Goal: Transaction & Acquisition: Download file/media

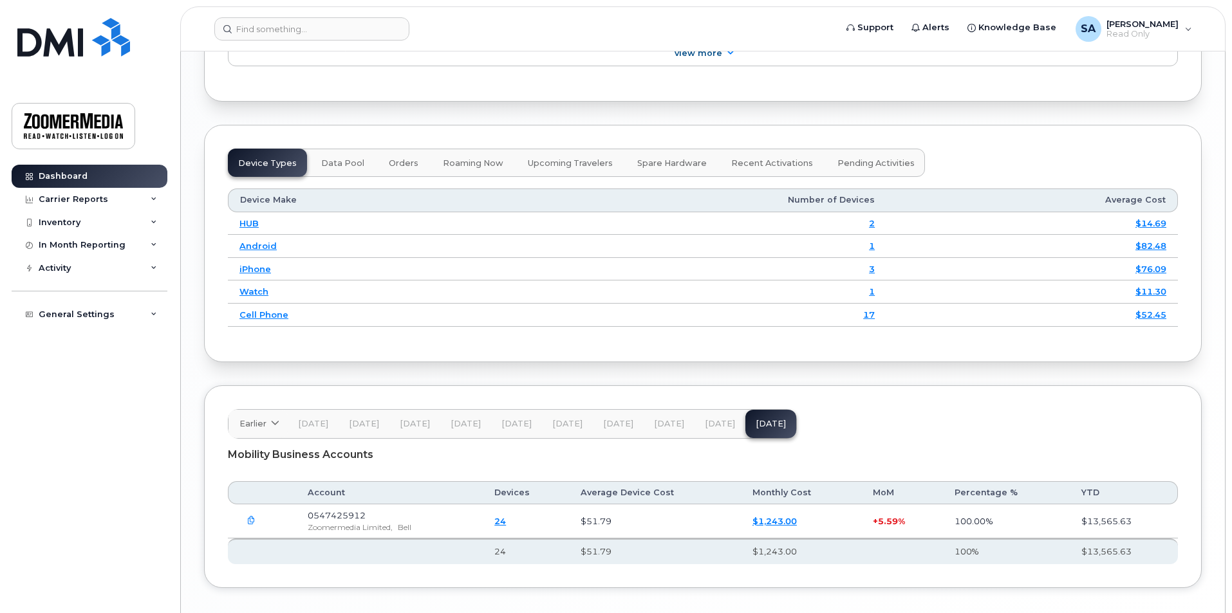
scroll to position [1586, 0]
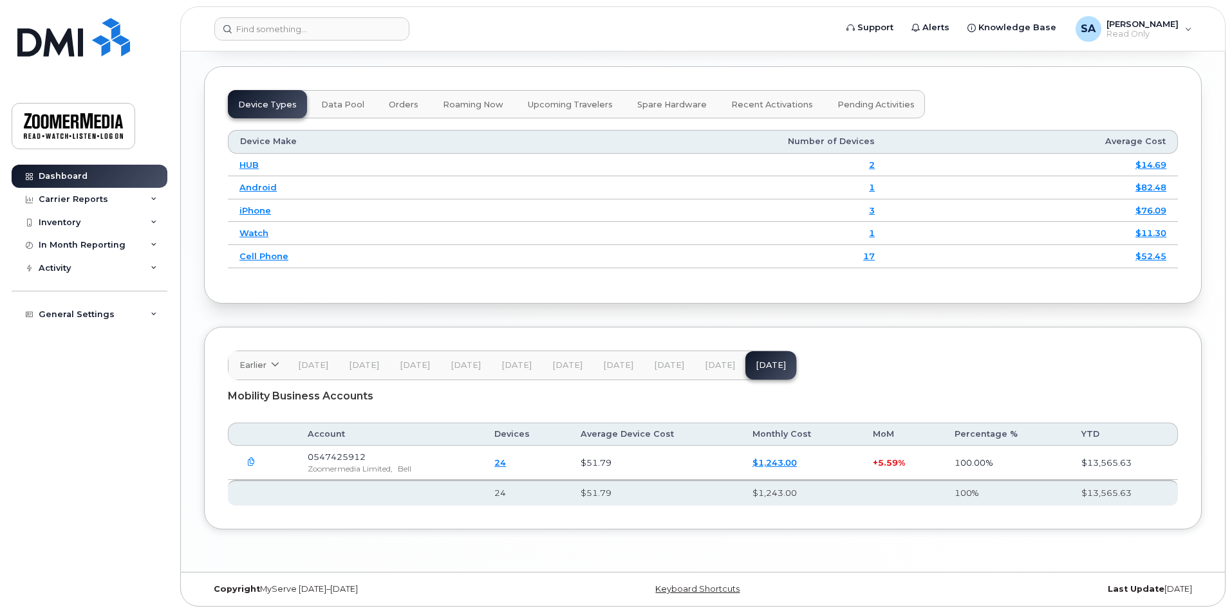
click at [248, 463] on icon "button" at bounding box center [251, 462] width 8 height 8
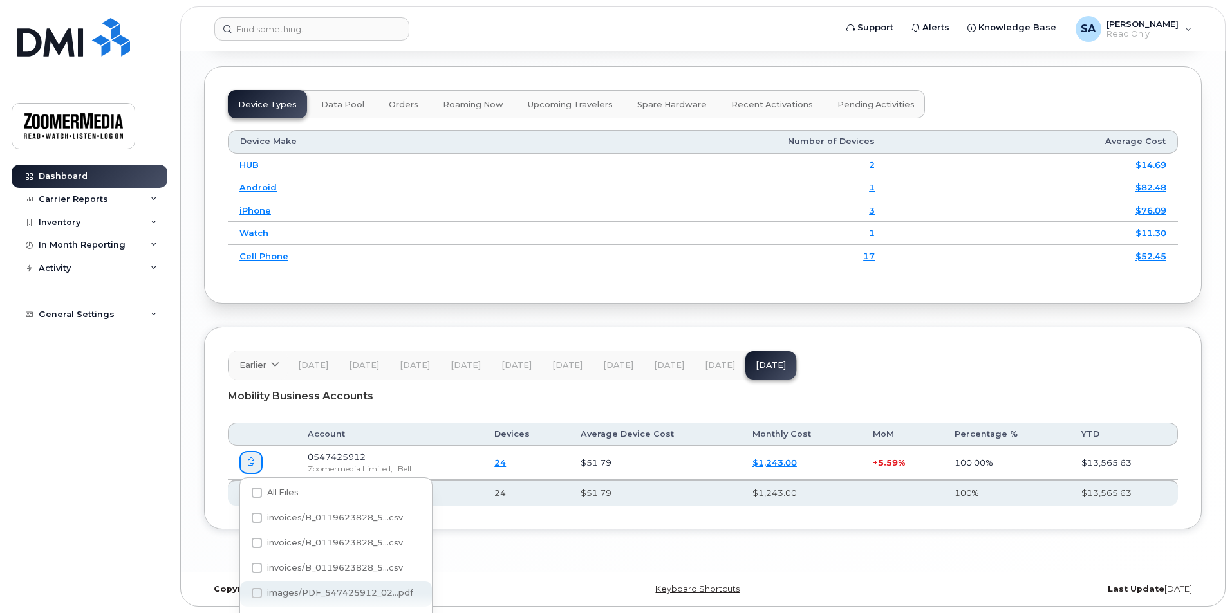
click at [372, 597] on span "images/PDF_547425912_02...pdf" at bounding box center [340, 593] width 146 height 10
click at [243, 597] on input "images/PDF_547425912_02...pdf" at bounding box center [239, 594] width 6 height 6
checkbox input "true"
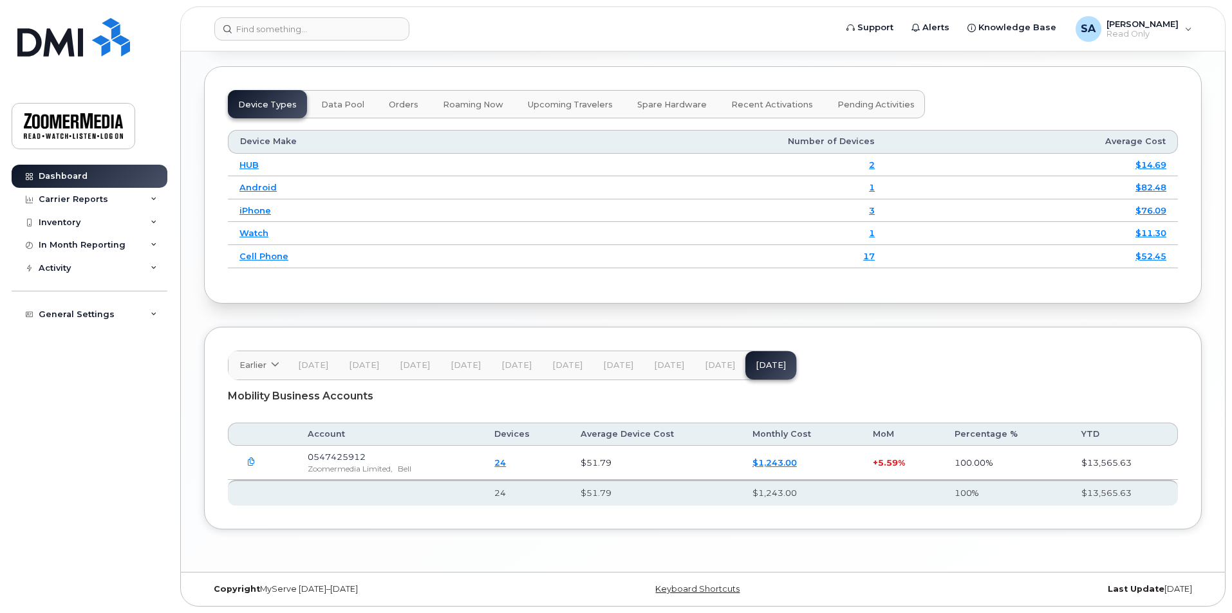
click at [721, 369] on span "[DATE]" at bounding box center [720, 365] width 30 height 10
drag, startPoint x: 373, startPoint y: 456, endPoint x: 344, endPoint y: 461, distance: 29.3
click at [348, 461] on td "0547425912 Zoomermedia Limited, Bell" at bounding box center [389, 463] width 187 height 34
click at [250, 467] on icon "button" at bounding box center [251, 462] width 8 height 8
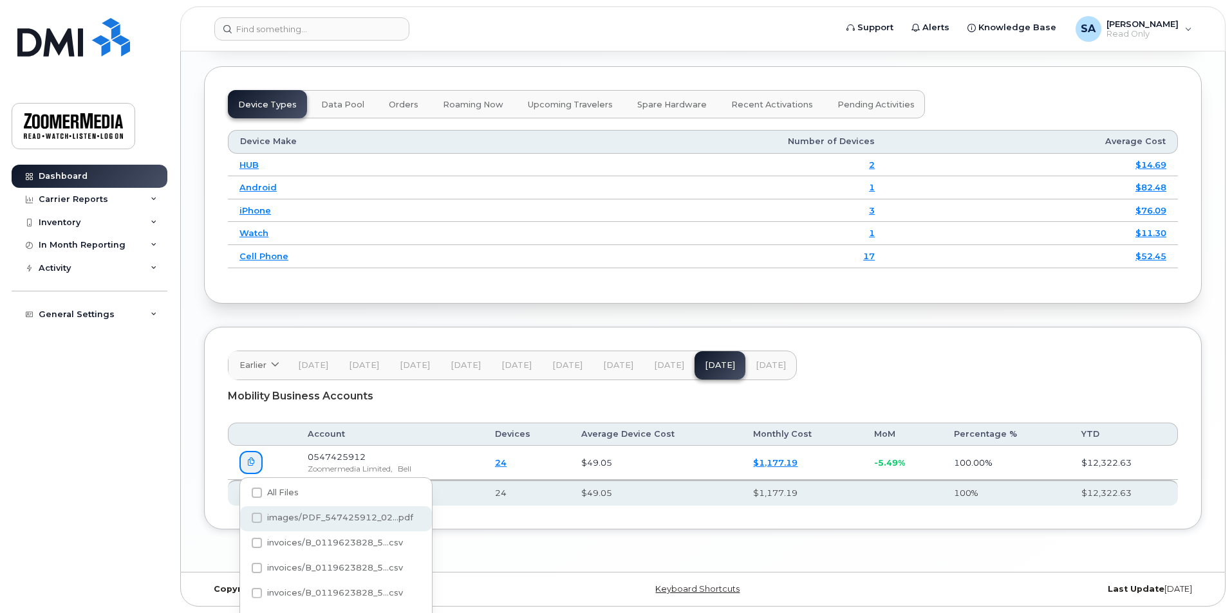
click at [340, 520] on span "images/PDF_547425912_02...pdf" at bounding box center [340, 518] width 146 height 10
click at [243, 520] on input "images/PDF_547425912_02...pdf" at bounding box center [239, 518] width 6 height 6
checkbox input "true"
click at [138, 495] on div "Dashboard Carrier Reports Monthly Billing Data Daily Data Pooling Data Behavior…" at bounding box center [91, 379] width 159 height 429
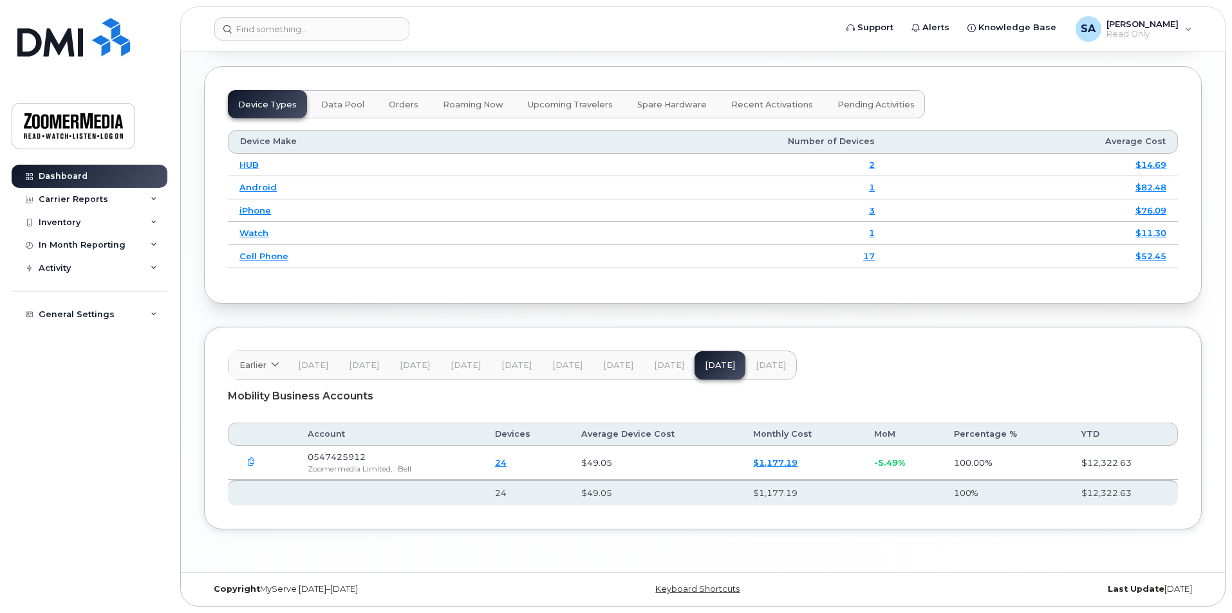
click at [349, 460] on span "0547425912" at bounding box center [337, 457] width 58 height 10
click at [793, 466] on link "$1,177.19" at bounding box center [775, 463] width 44 height 10
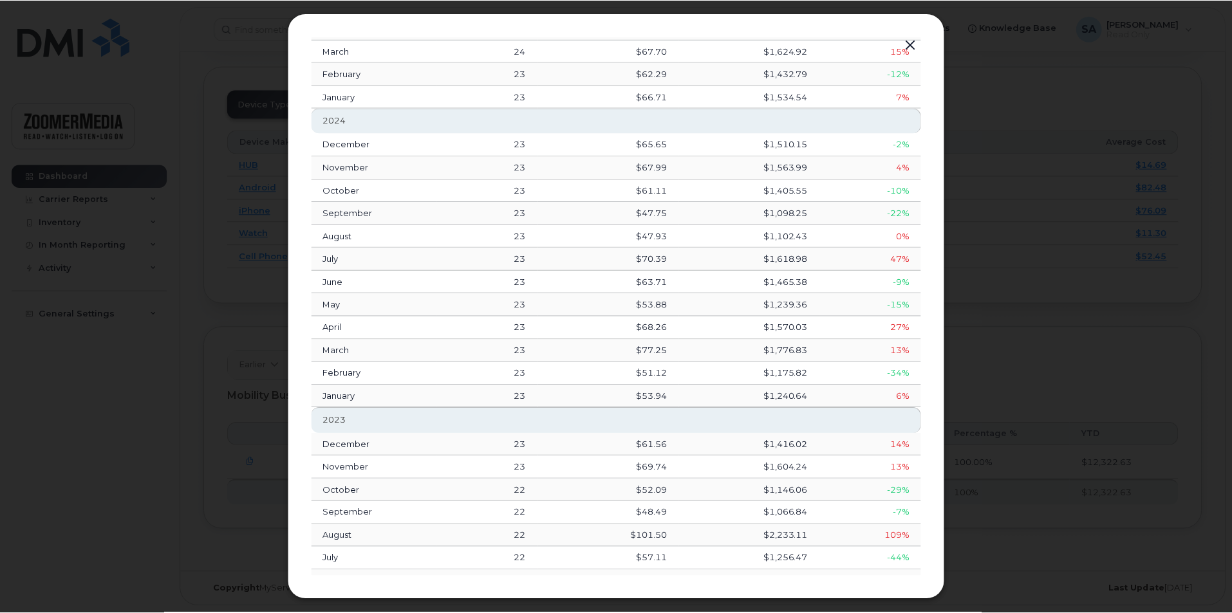
scroll to position [288, 0]
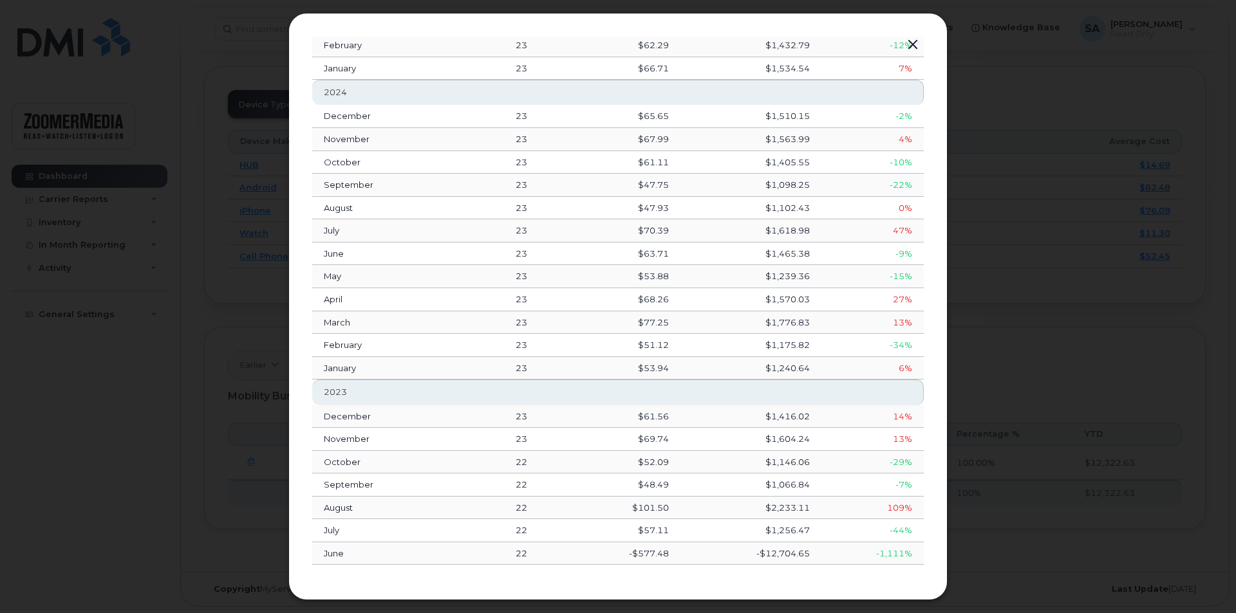
click at [920, 45] on button "button" at bounding box center [912, 45] width 19 height 18
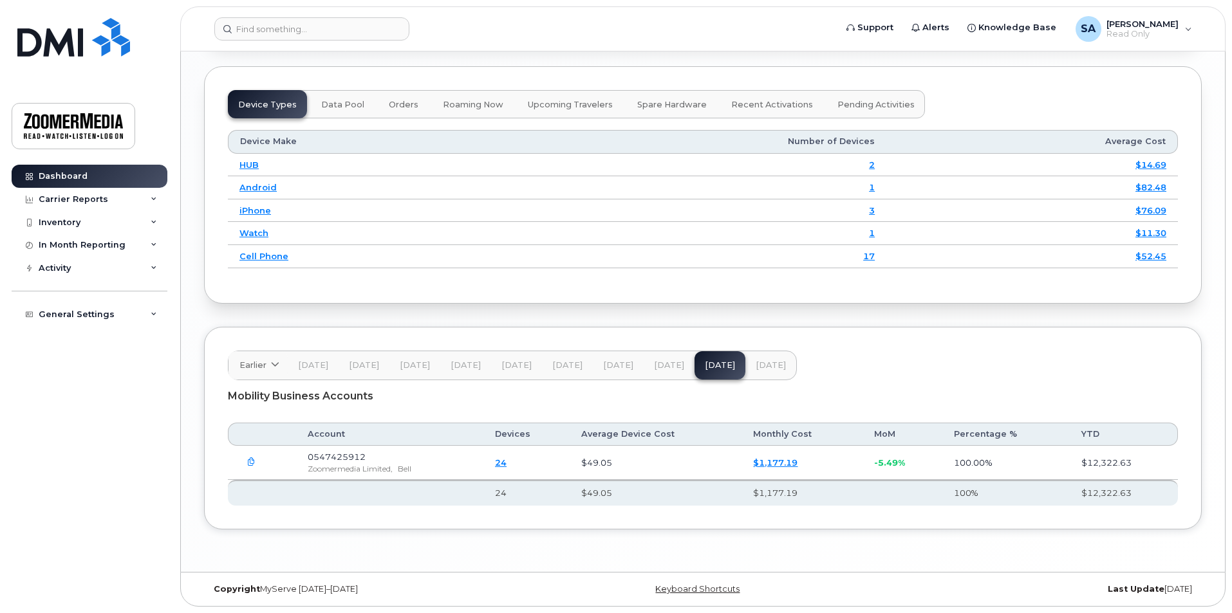
click at [251, 462] on icon "button" at bounding box center [251, 462] width 8 height 8
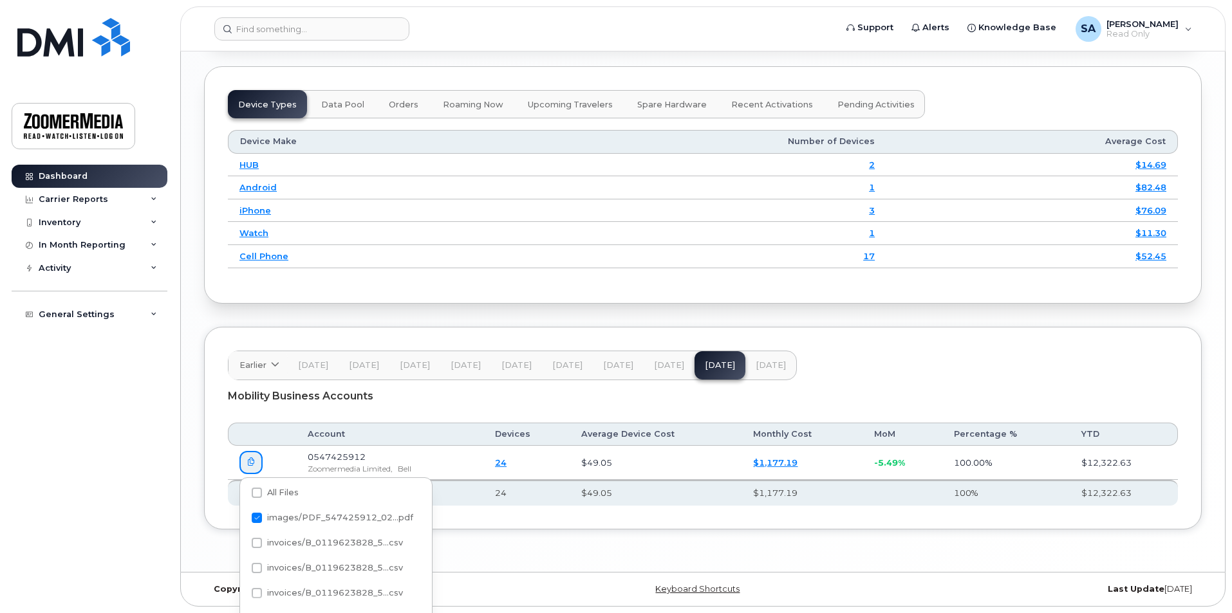
click at [251, 462] on icon "button" at bounding box center [251, 462] width 8 height 8
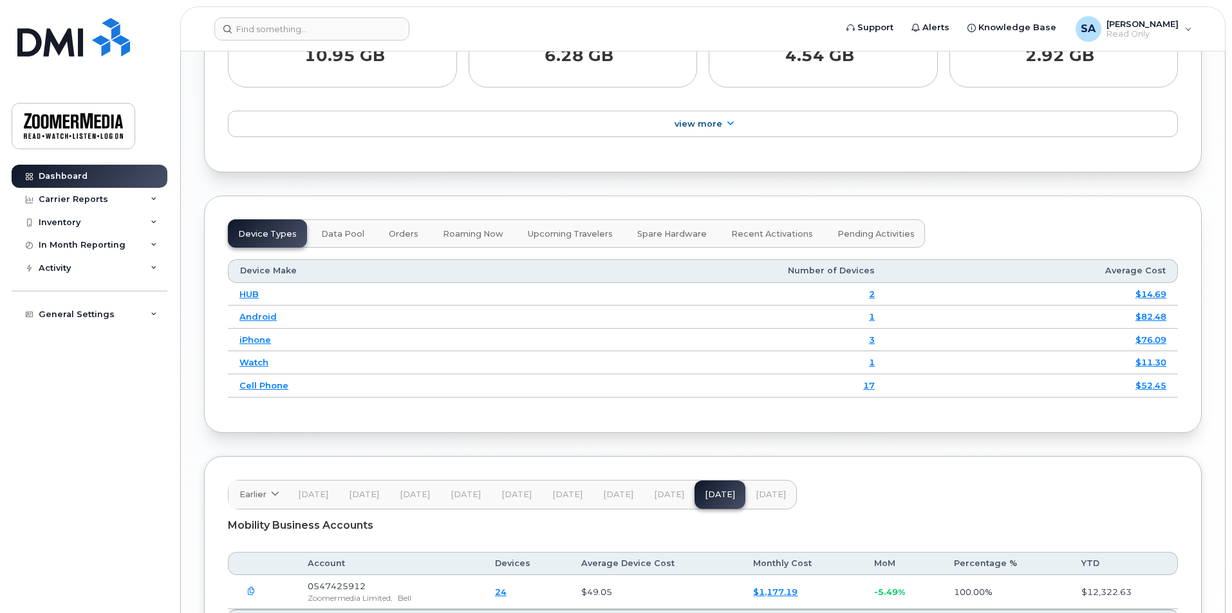
scroll to position [1586, 0]
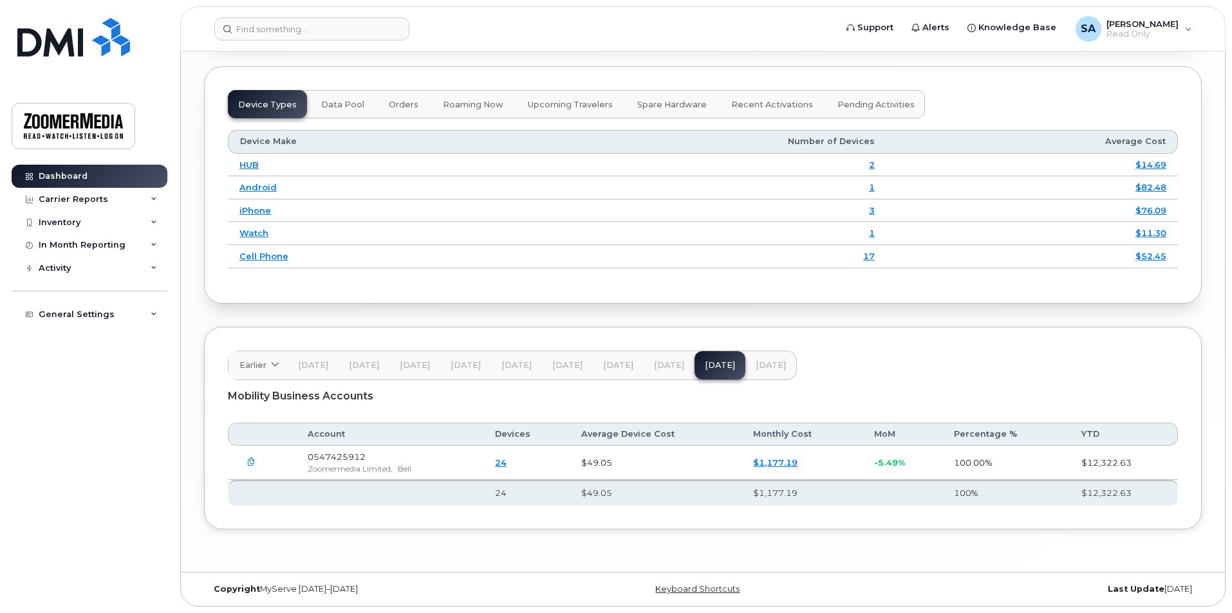
click at [343, 467] on span "Zoomermedia Limited," at bounding box center [350, 469] width 85 height 10
click at [246, 461] on button "button" at bounding box center [250, 462] width 23 height 23
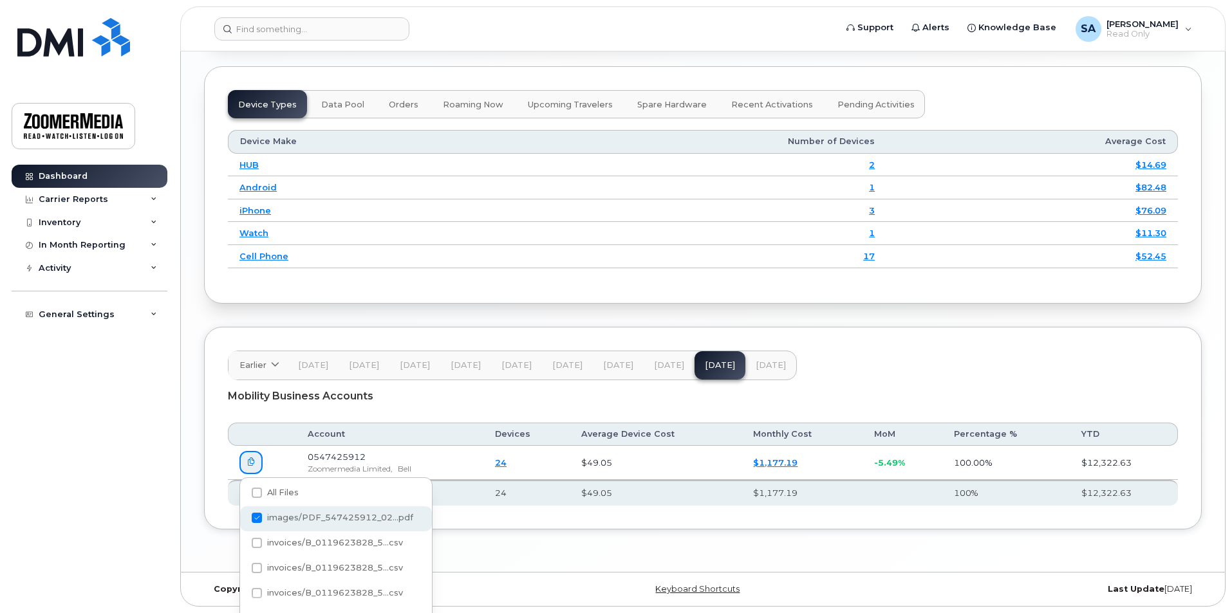
click at [272, 519] on span "images/PDF_547425912_02...pdf" at bounding box center [340, 518] width 146 height 10
click at [243, 519] on input "images/PDF_547425912_02...pdf" at bounding box center [239, 518] width 6 height 6
click at [302, 519] on span "images/PDF_547425912_02...pdf" at bounding box center [340, 518] width 146 height 10
click at [243, 519] on input "images/PDF_547425912_02...pdf" at bounding box center [239, 518] width 6 height 6
checkbox input "true"
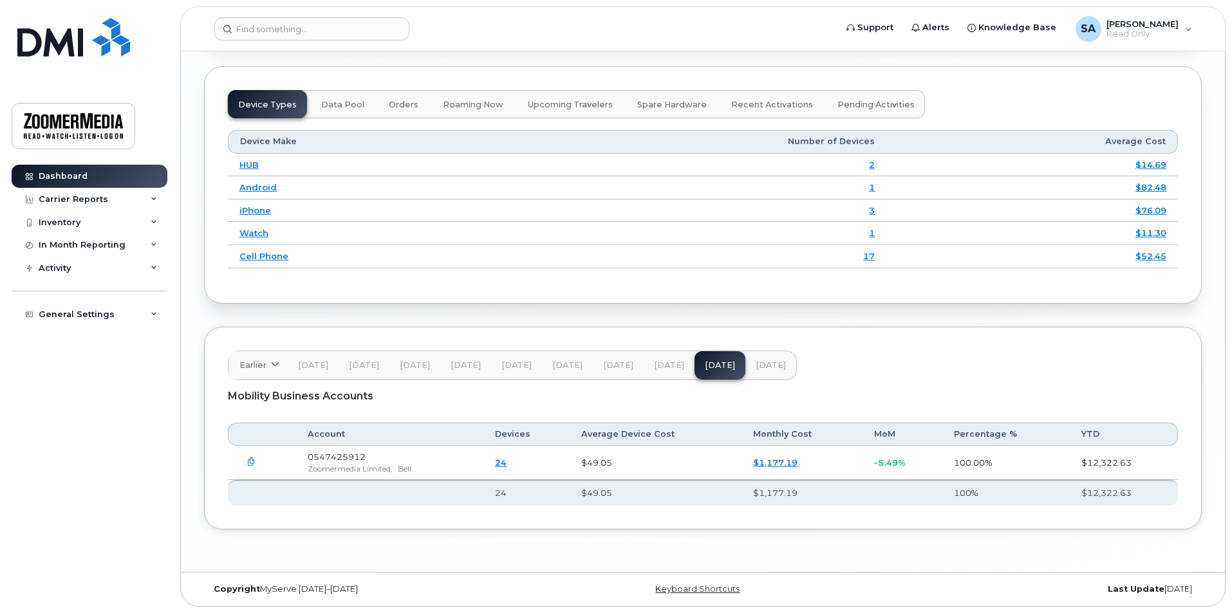
click at [506, 465] on link "24" at bounding box center [501, 463] width 12 height 10
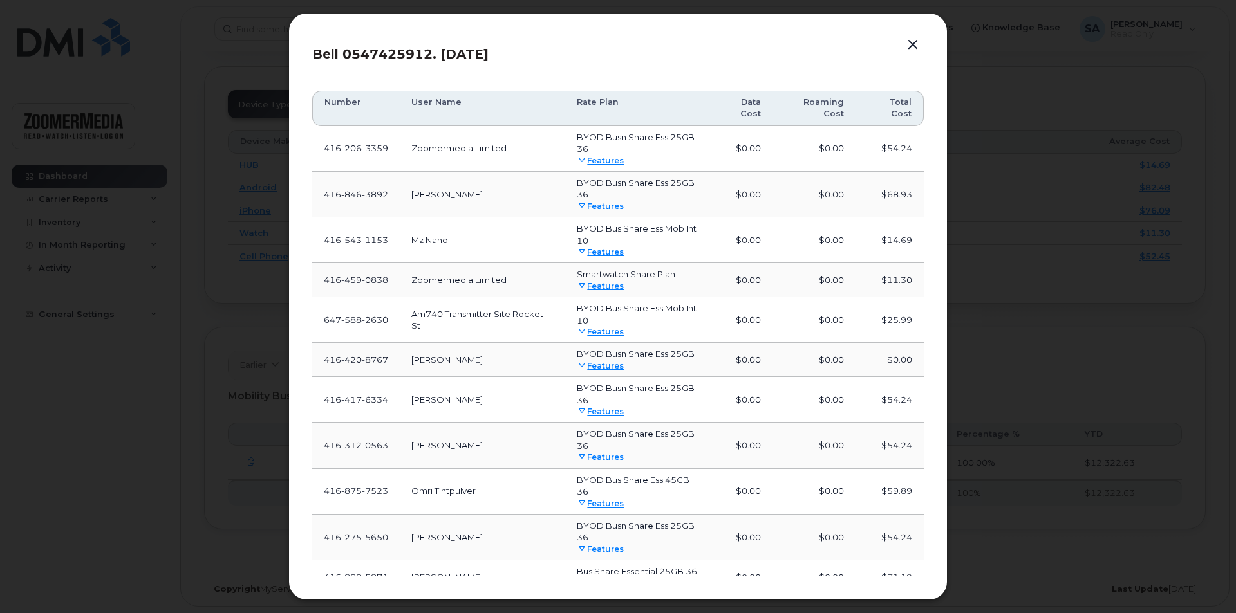
click at [916, 48] on button "button" at bounding box center [912, 45] width 19 height 18
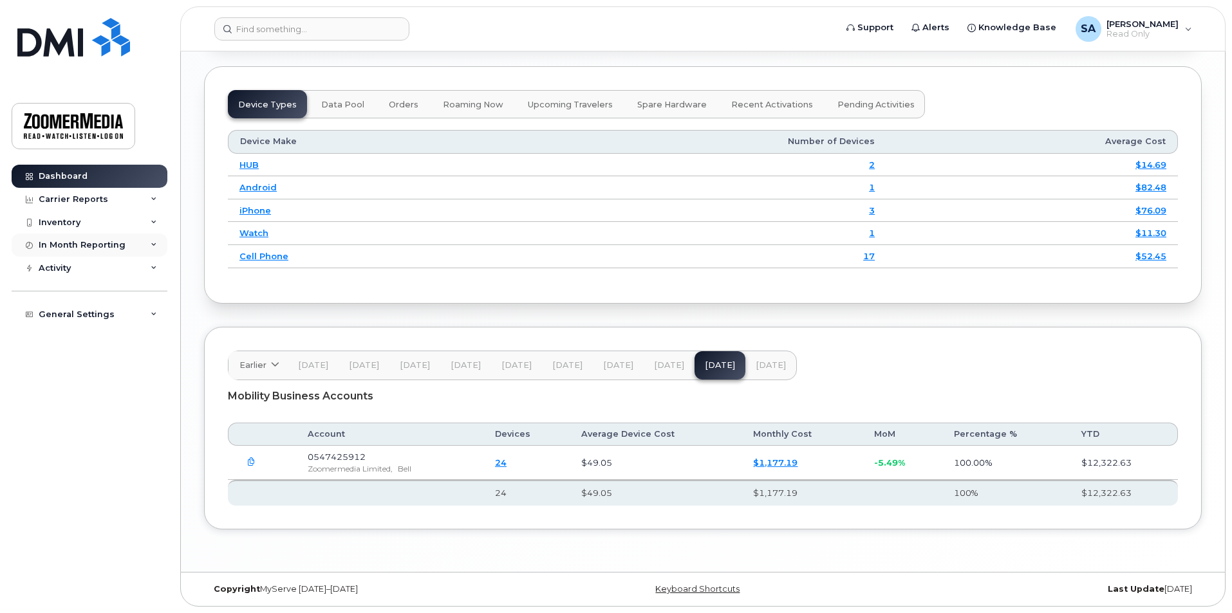
click at [143, 246] on div "In Month Reporting" at bounding box center [90, 245] width 156 height 23
click at [145, 275] on div "Activity" at bounding box center [90, 268] width 156 height 23
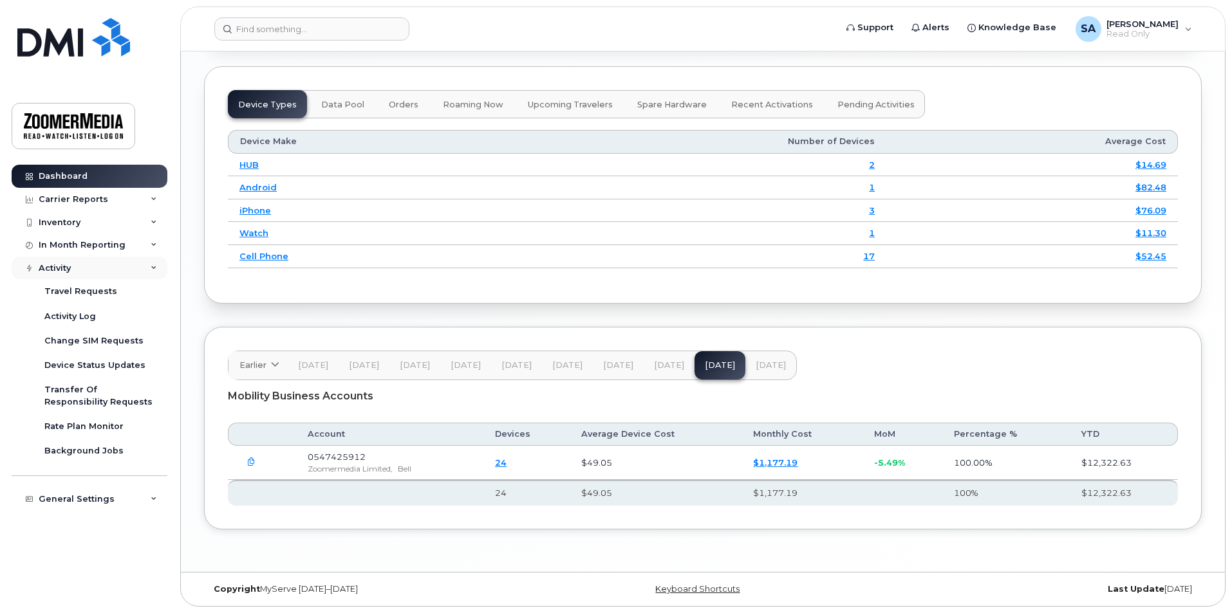
click at [145, 275] on div "Activity" at bounding box center [90, 268] width 156 height 23
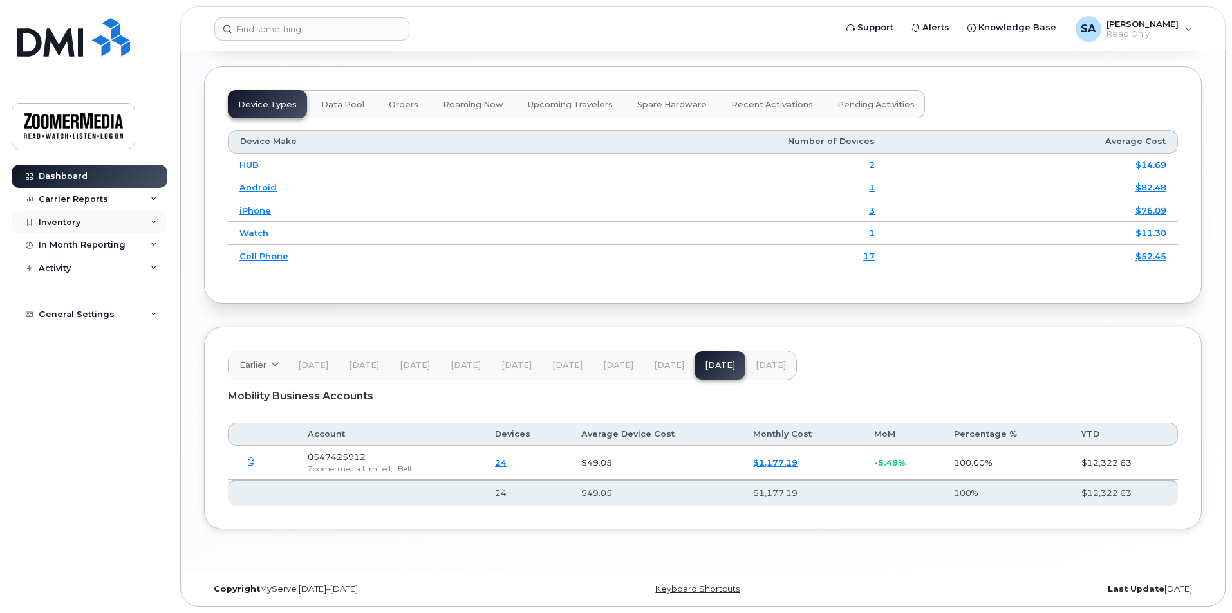
click at [147, 216] on div "Inventory" at bounding box center [90, 222] width 156 height 23
click at [144, 198] on div "Carrier Reports" at bounding box center [90, 199] width 156 height 23
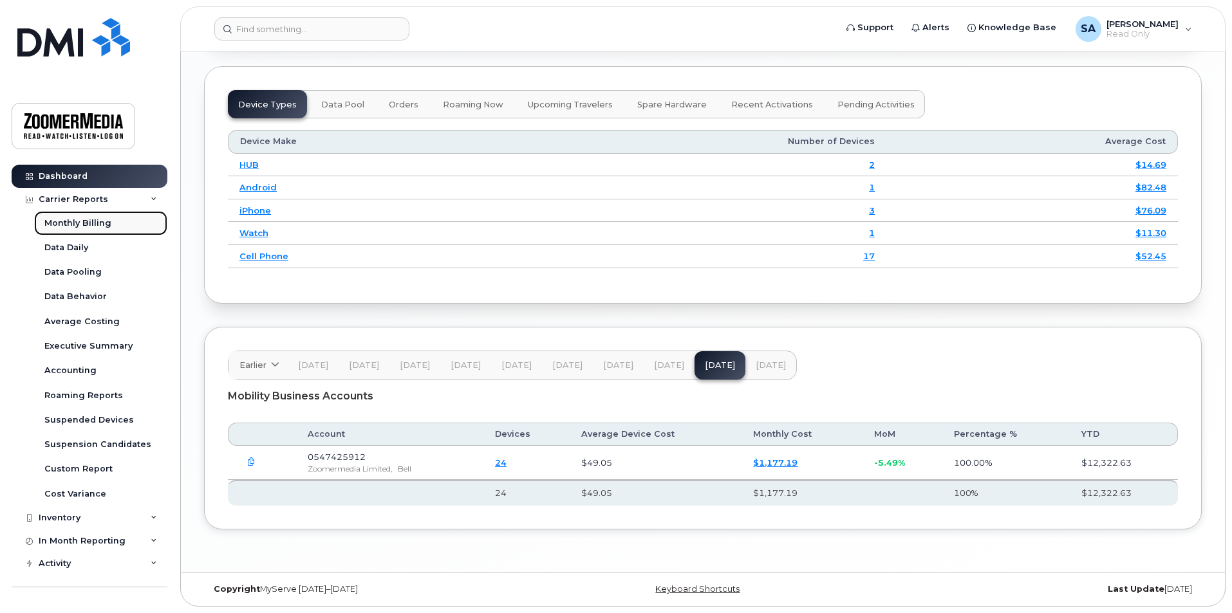
click at [103, 230] on link "Monthly Billing" at bounding box center [100, 223] width 133 height 24
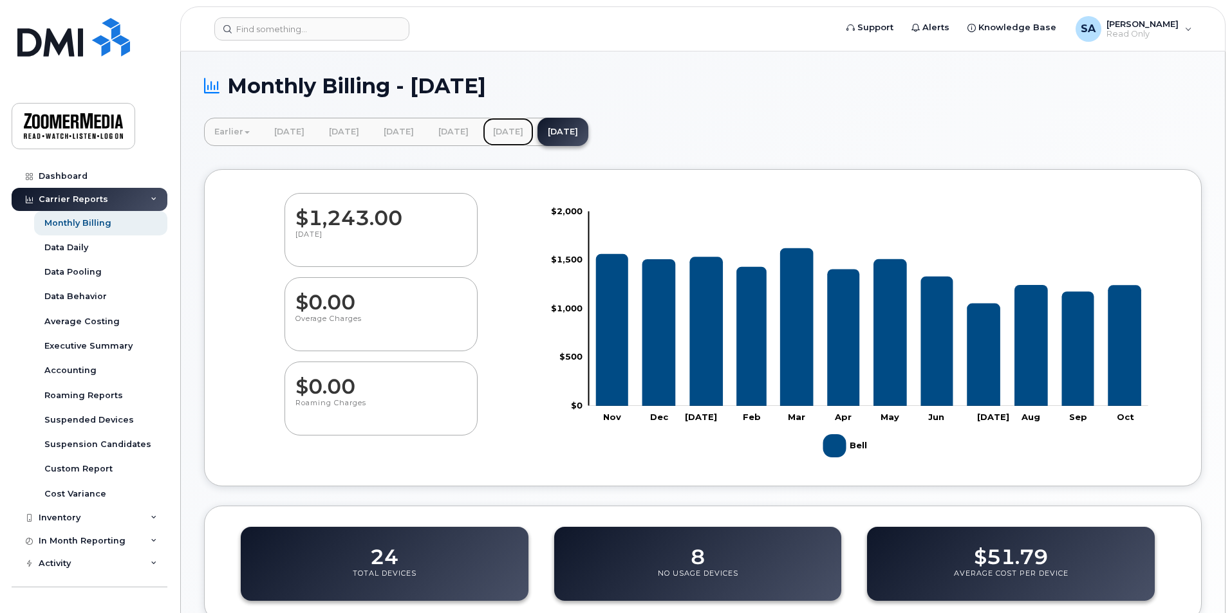
click at [533, 127] on link "[DATE]" at bounding box center [508, 132] width 51 height 28
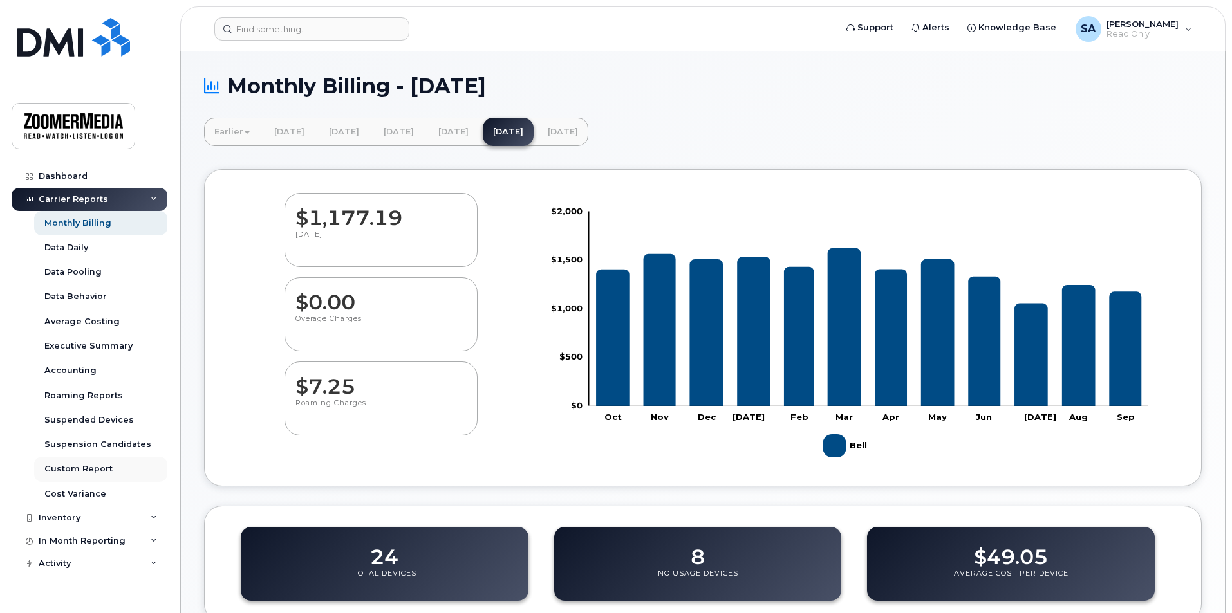
scroll to position [28, 0]
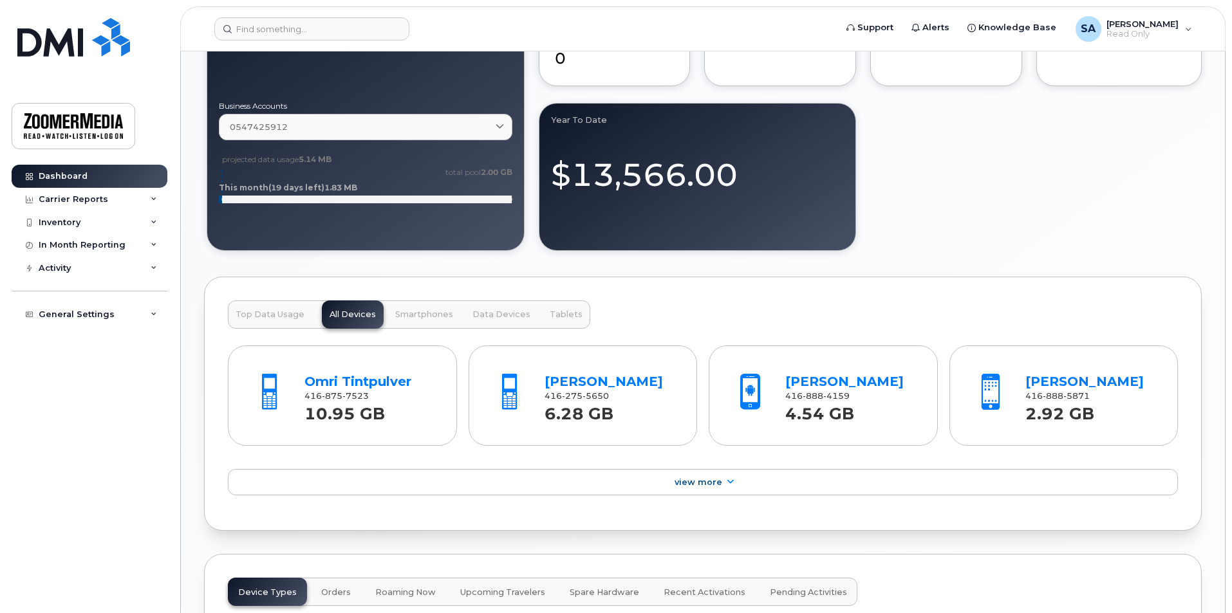
scroll to position [837, 0]
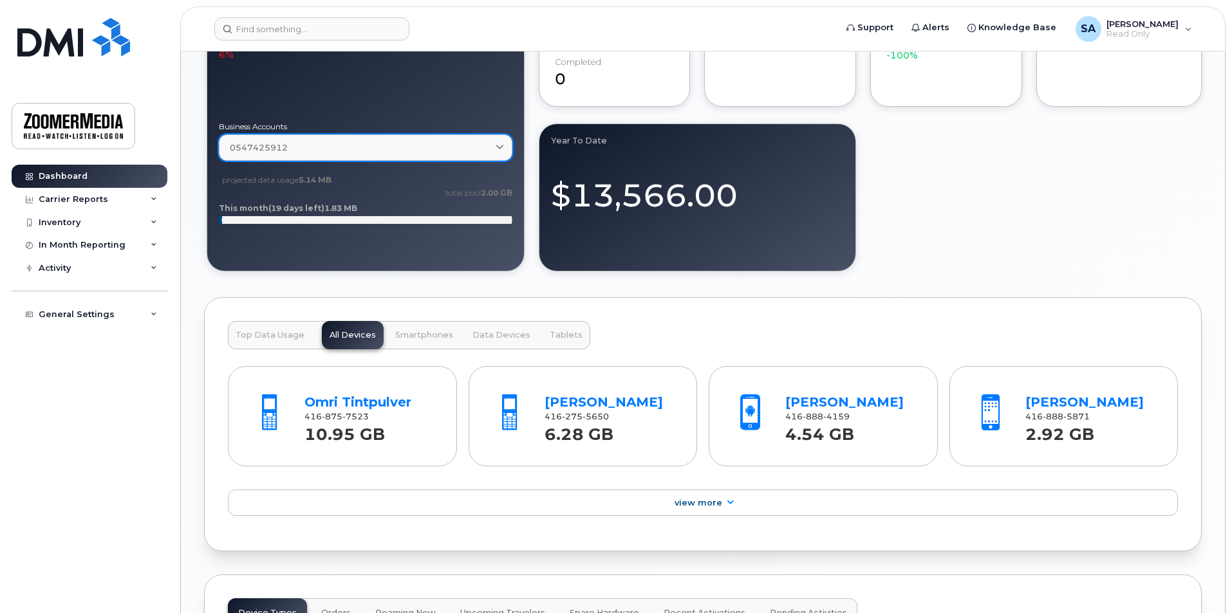
click at [393, 151] on div "0547425912" at bounding box center [366, 148] width 272 height 12
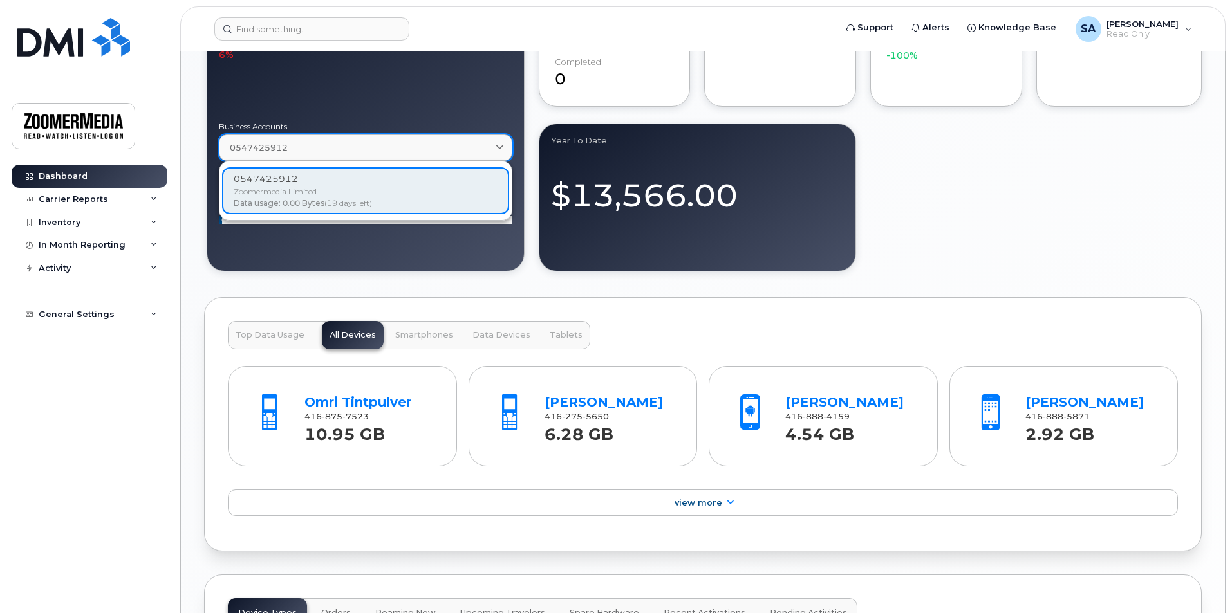
click at [393, 151] on div "0547425912" at bounding box center [366, 148] width 272 height 12
click at [207, 276] on div "[DATE] Billing Cycle Process Waiting for Bill Files details Approvals Managers …" at bounding box center [702, 160] width 997 height 1756
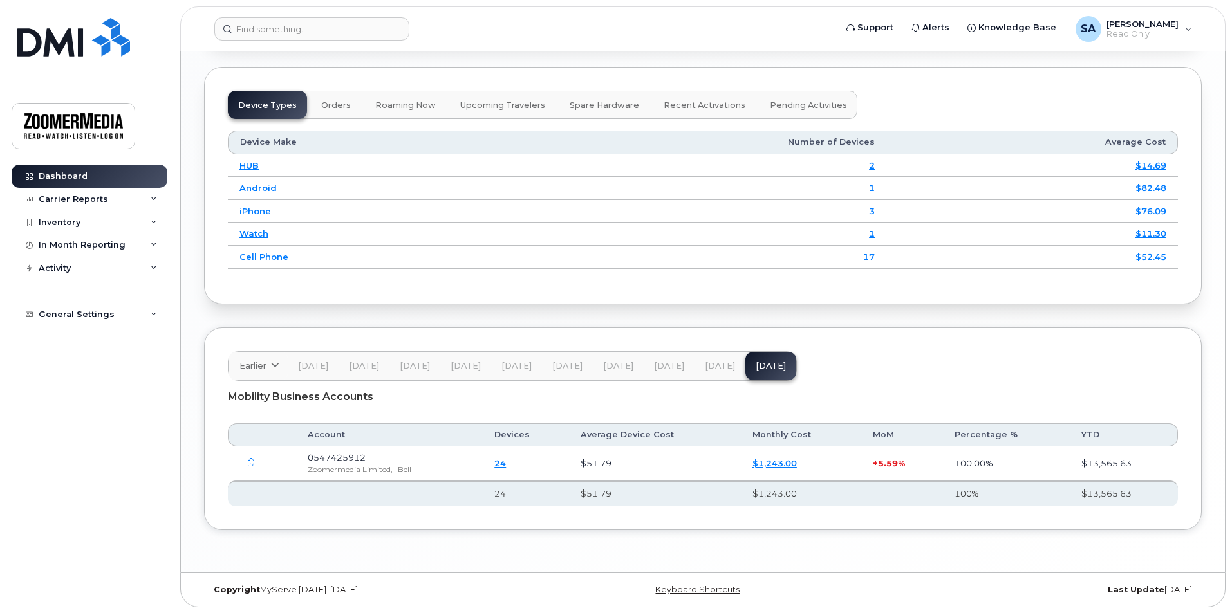
scroll to position [1345, 0]
click at [252, 462] on icon "button" at bounding box center [251, 462] width 8 height 8
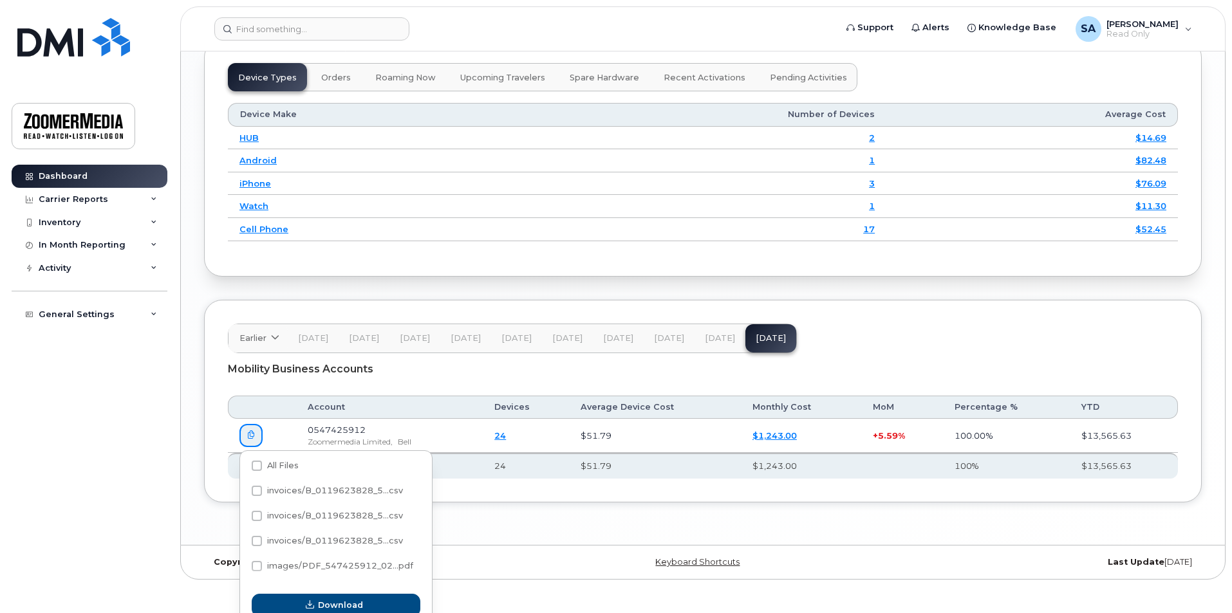
scroll to position [1384, 0]
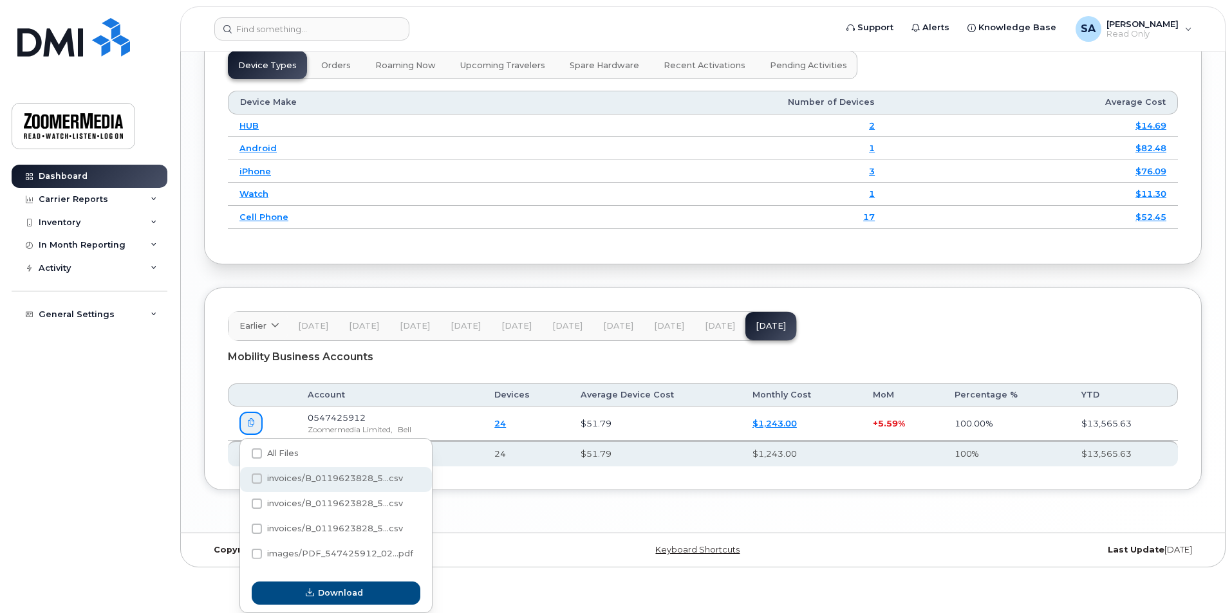
click at [255, 478] on span at bounding box center [257, 479] width 10 height 10
click at [243, 478] on input "invoices/B_0119623828_5...csv" at bounding box center [239, 479] width 6 height 6
click at [261, 477] on span at bounding box center [257, 479] width 10 height 10
click at [243, 477] on input "invoices/B_0119623828_5...csv" at bounding box center [239, 479] width 6 height 6
checkbox input "false"
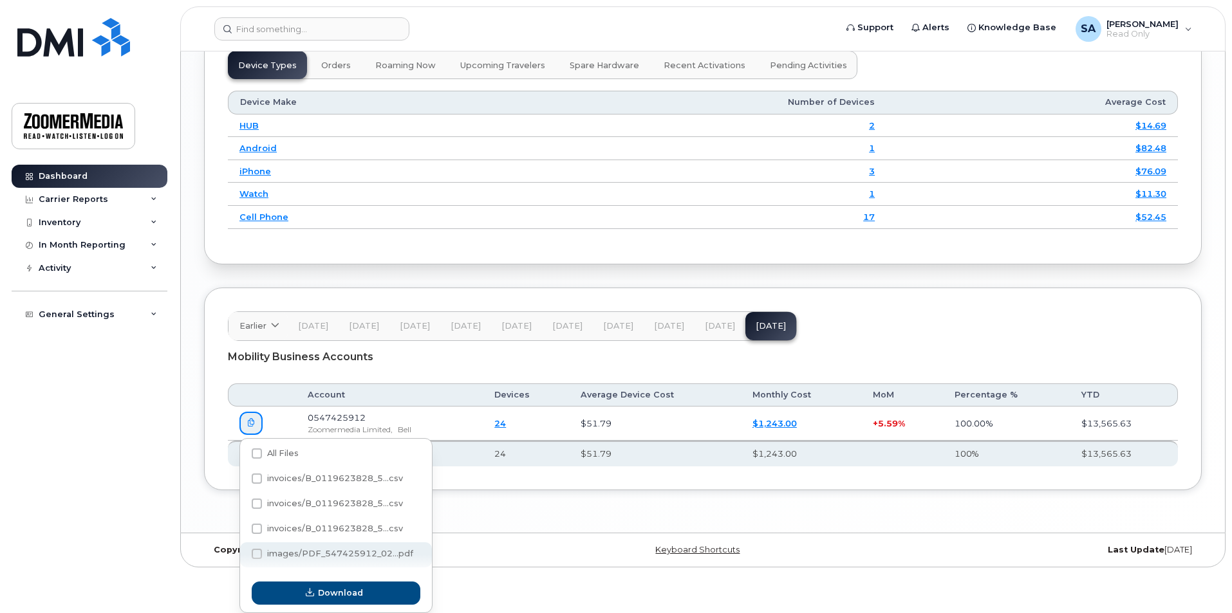
click at [257, 558] on span at bounding box center [257, 554] width 10 height 10
click at [243, 558] on input "images/PDF_547425912_02...pdf" at bounding box center [239, 555] width 6 height 6
checkbox input "true"
click at [314, 598] on span "button" at bounding box center [310, 593] width 12 height 12
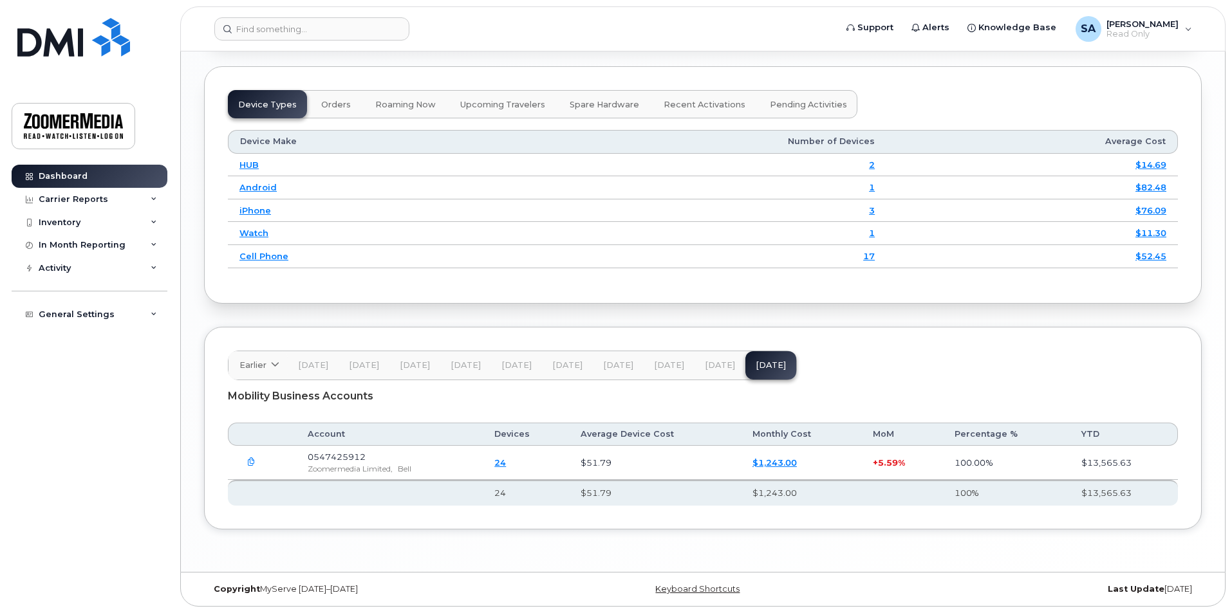
scroll to position [1345, 0]
click at [716, 370] on span "[DATE]" at bounding box center [720, 365] width 30 height 10
click at [248, 460] on icon "button" at bounding box center [251, 462] width 8 height 8
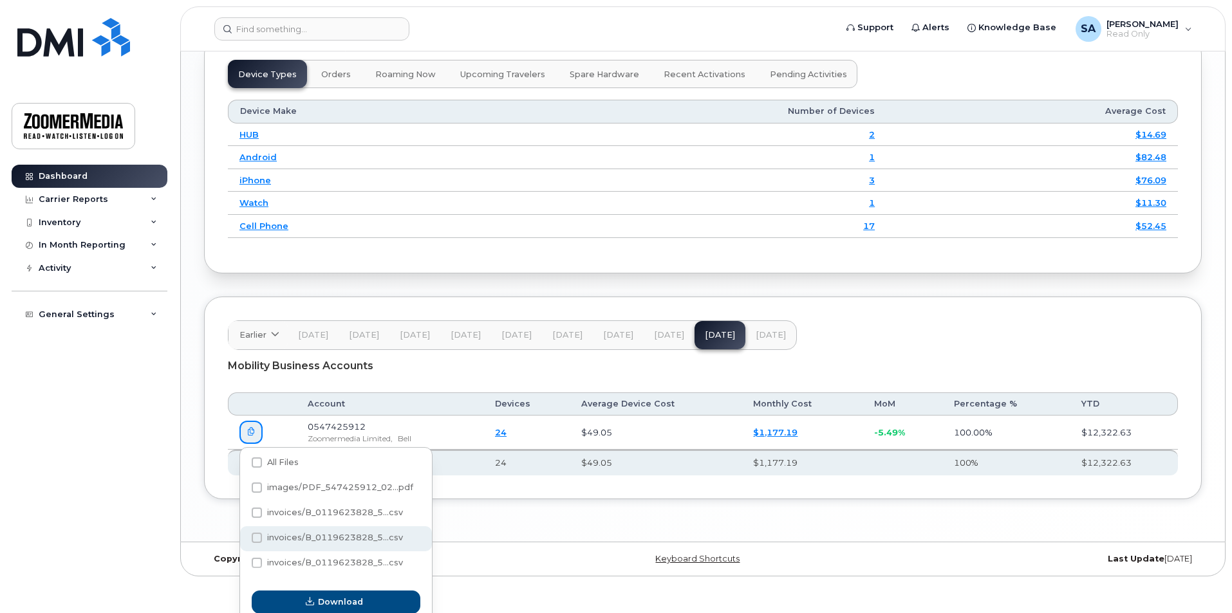
scroll to position [1384, 0]
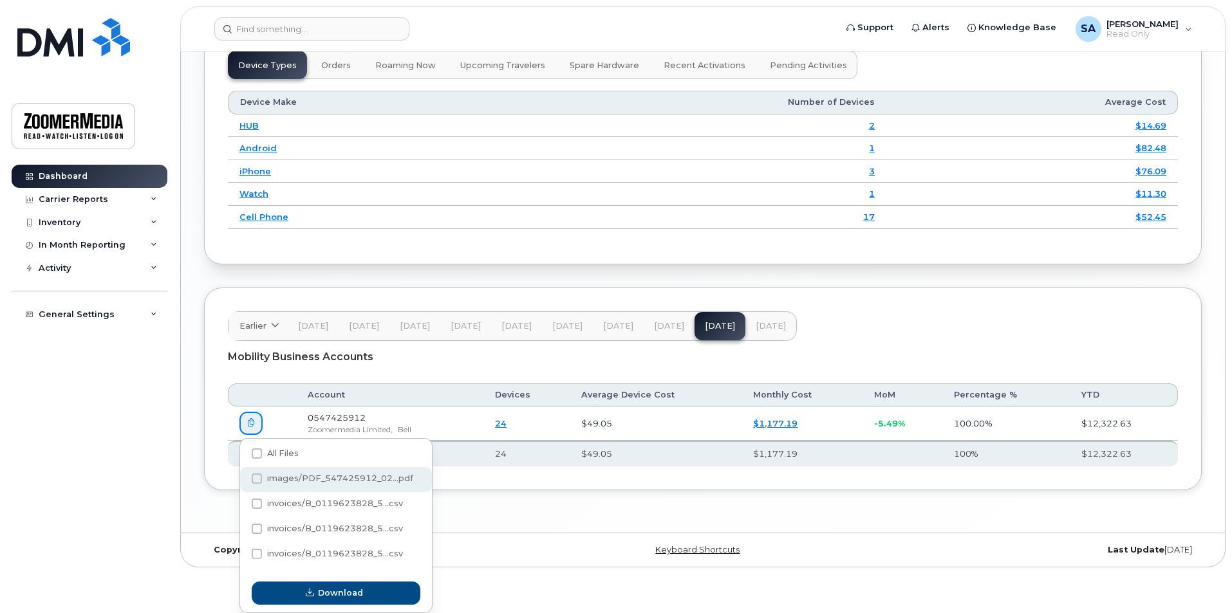
click at [255, 481] on span at bounding box center [257, 479] width 10 height 10
click at [243, 481] on input "images/PDF_547425912_02...pdf" at bounding box center [239, 479] width 6 height 6
checkbox input "true"
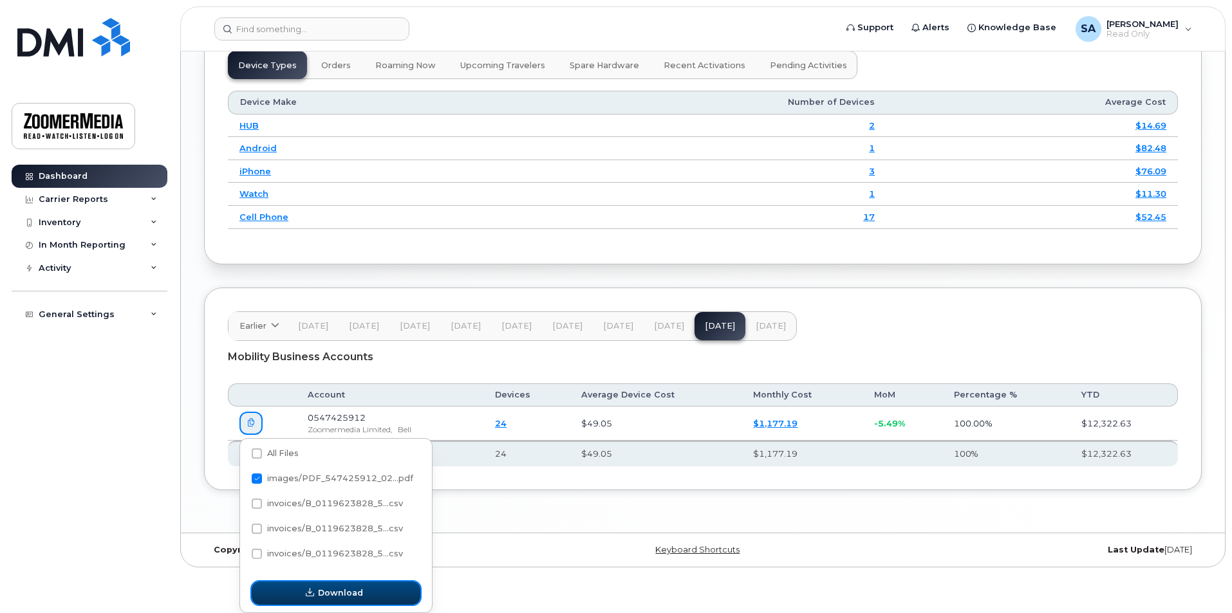
click at [324, 595] on span "Download" at bounding box center [340, 593] width 45 height 12
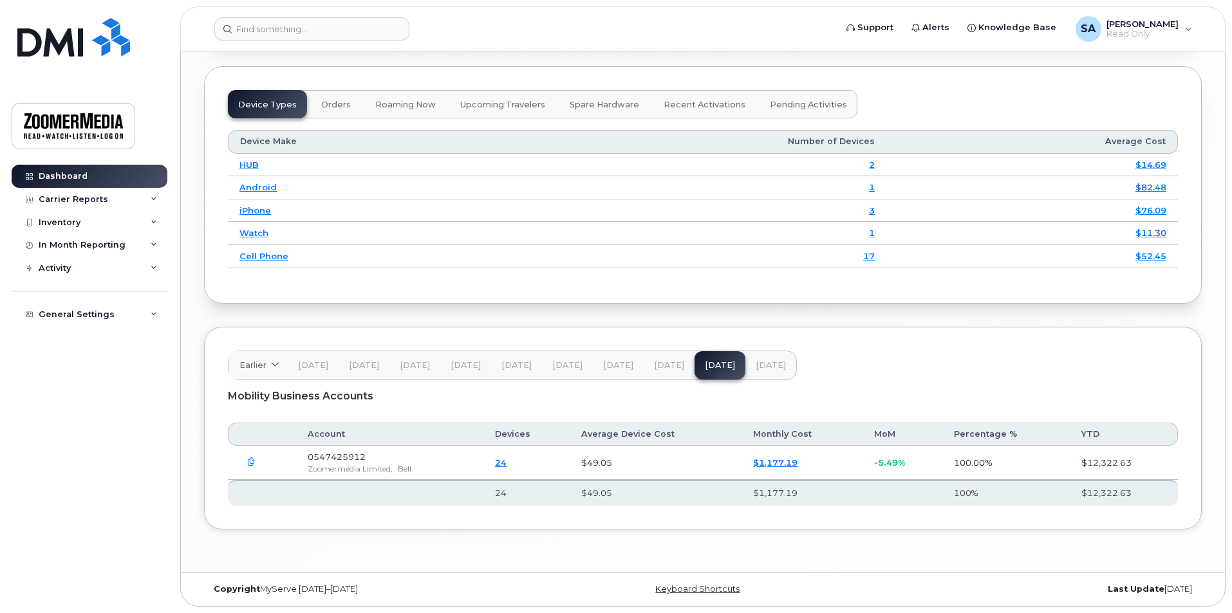
scroll to position [1345, 0]
